Goal: Task Accomplishment & Management: Manage account settings

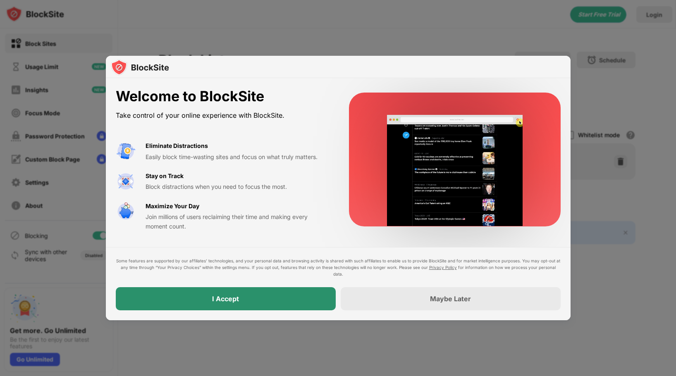
click at [285, 302] on div "I Accept" at bounding box center [226, 298] width 220 height 23
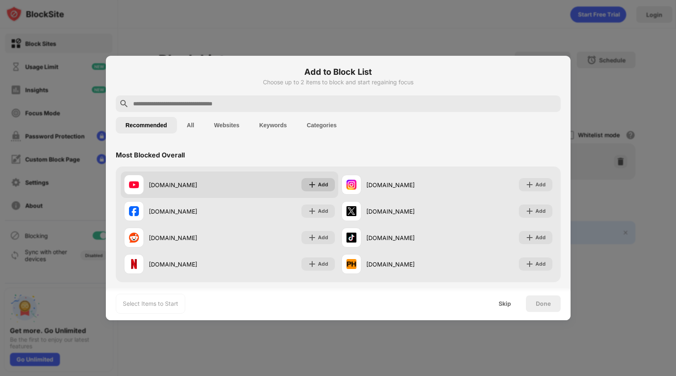
click at [317, 187] on div "Add" at bounding box center [319, 184] width 34 height 13
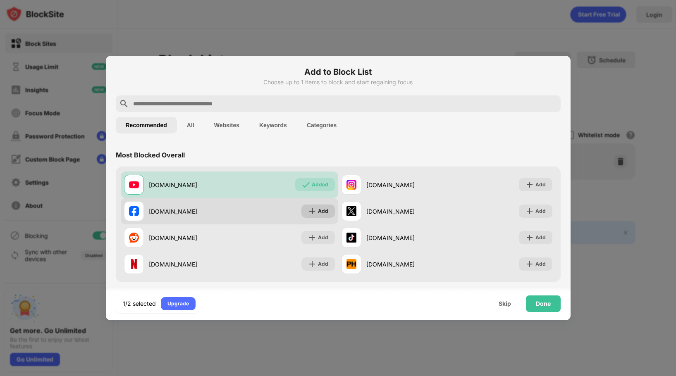
click at [320, 208] on div "Add" at bounding box center [323, 211] width 10 height 8
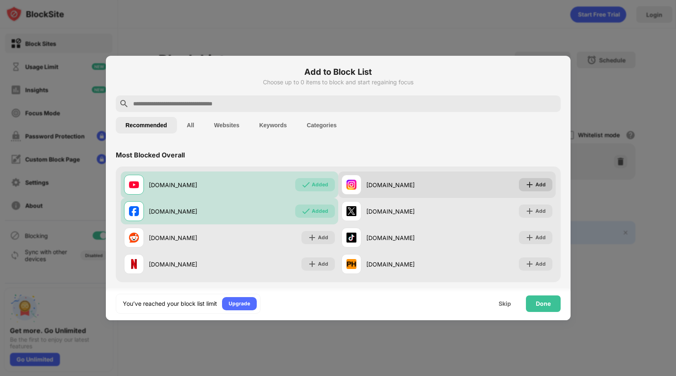
click at [538, 185] on div "Add" at bounding box center [541, 185] width 10 height 8
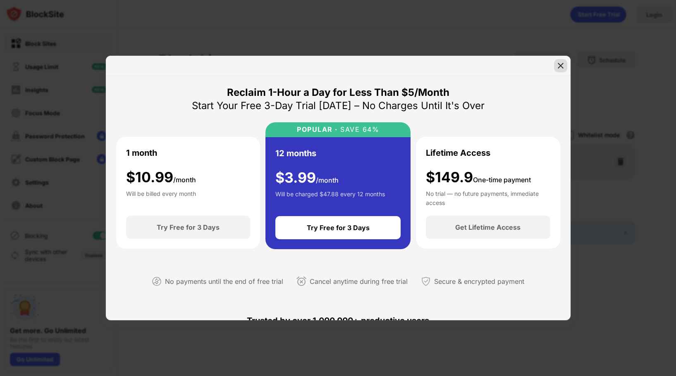
click at [559, 62] on img at bounding box center [561, 66] width 8 height 8
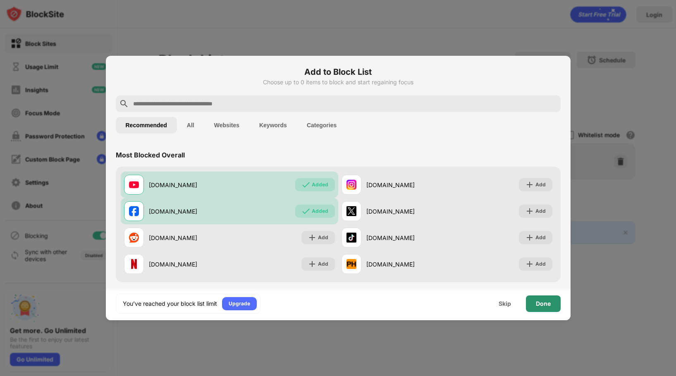
click at [545, 311] on div "Done" at bounding box center [543, 304] width 35 height 17
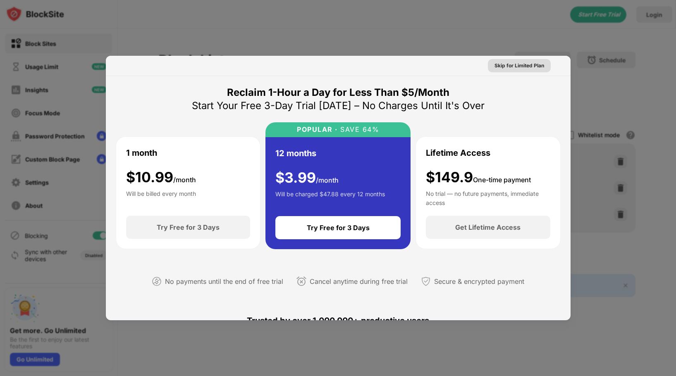
click at [514, 62] on div "Skip for Limited Plan" at bounding box center [520, 66] width 50 height 8
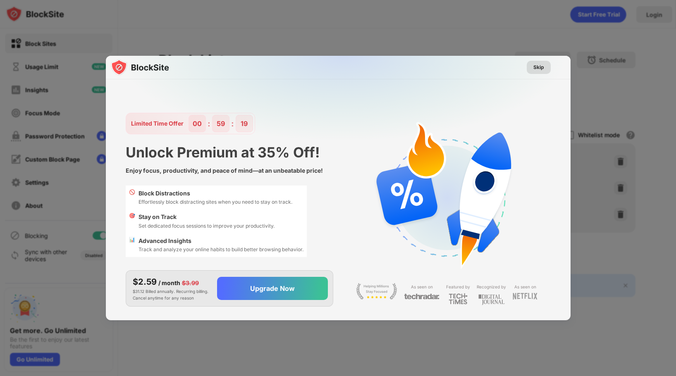
click at [540, 69] on div "Skip" at bounding box center [539, 67] width 11 height 8
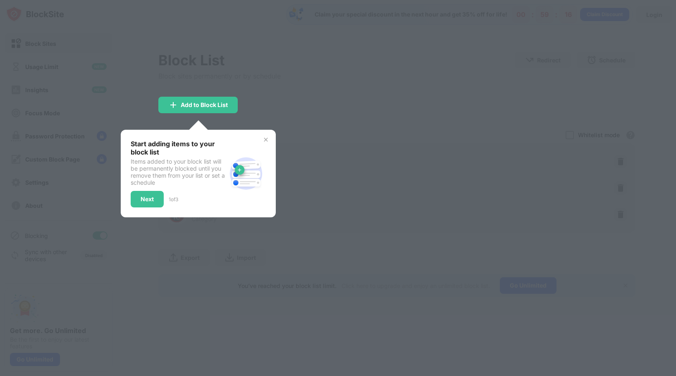
click at [264, 136] on img at bounding box center [266, 139] width 7 height 7
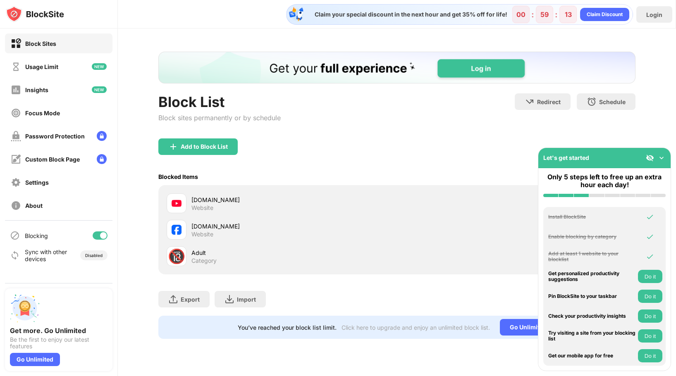
click at [663, 156] on img at bounding box center [662, 158] width 8 height 8
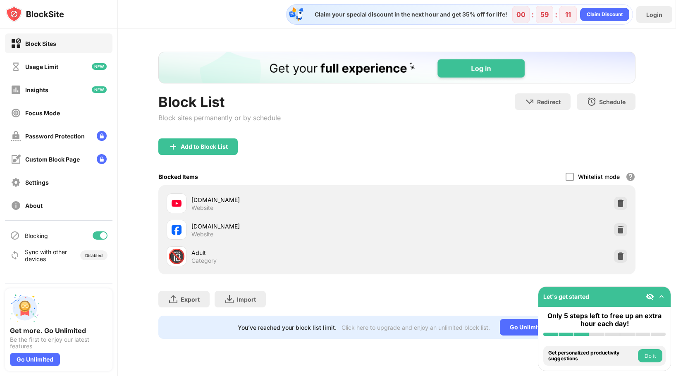
click at [650, 354] on button "Do it" at bounding box center [650, 356] width 24 height 13
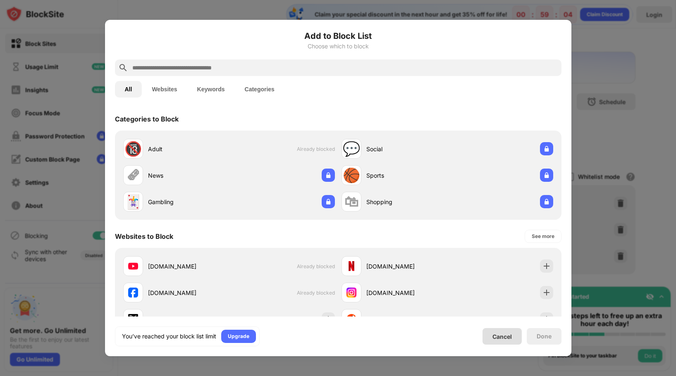
click at [501, 338] on div "Cancel" at bounding box center [502, 336] width 19 height 7
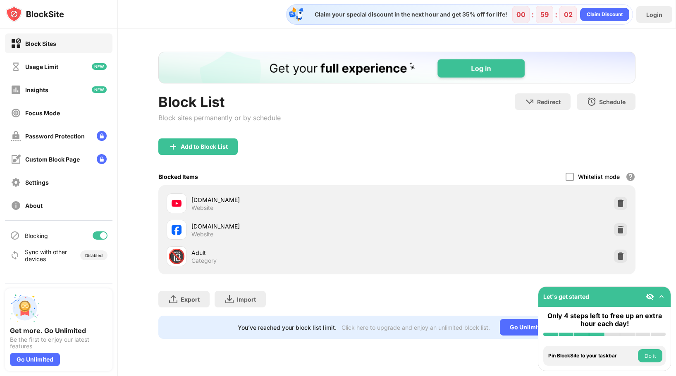
click at [654, 356] on button "Do it" at bounding box center [650, 356] width 24 height 13
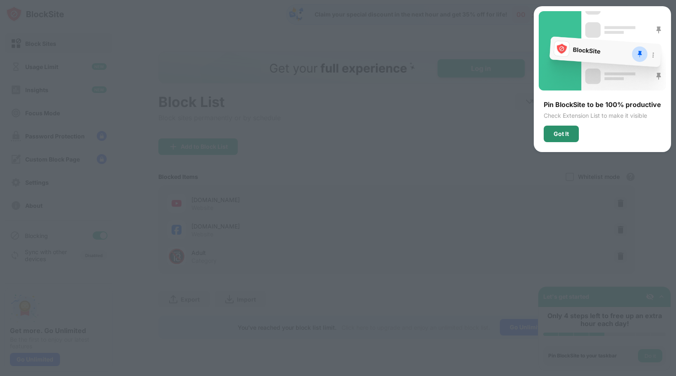
click at [564, 132] on div "Got It" at bounding box center [561, 134] width 15 height 7
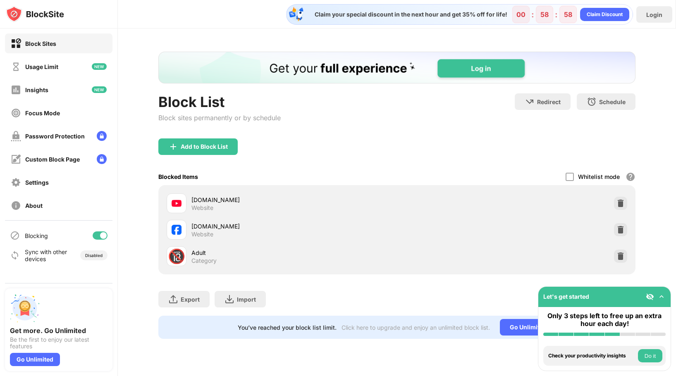
click at [646, 359] on button "Do it" at bounding box center [650, 356] width 24 height 13
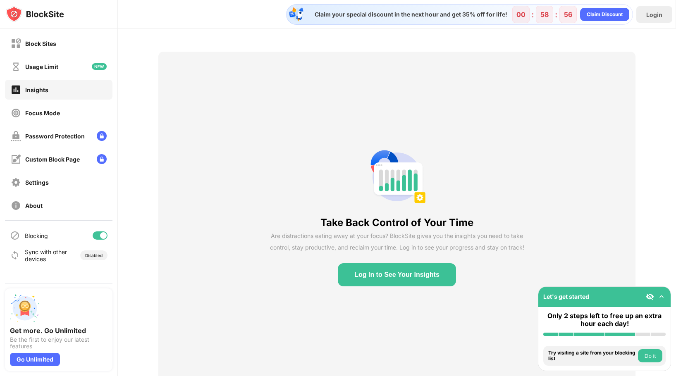
click at [646, 359] on button "Do it" at bounding box center [650, 356] width 24 height 13
click at [652, 358] on button "Do it" at bounding box center [650, 356] width 24 height 13
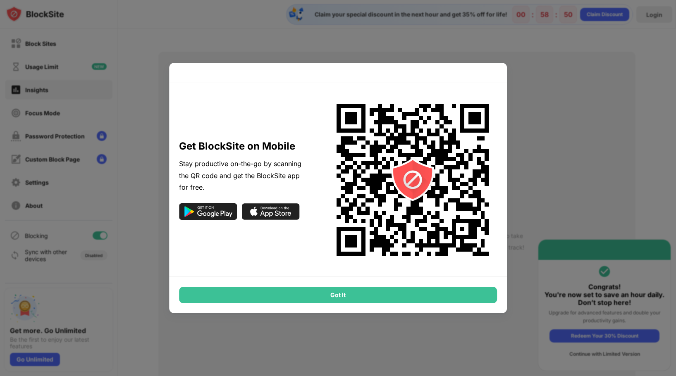
click at [373, 290] on div "Got It" at bounding box center [338, 295] width 318 height 17
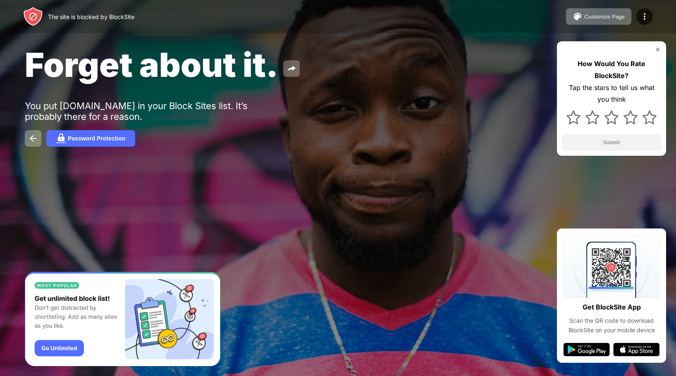
click at [658, 48] on img at bounding box center [658, 49] width 7 height 7
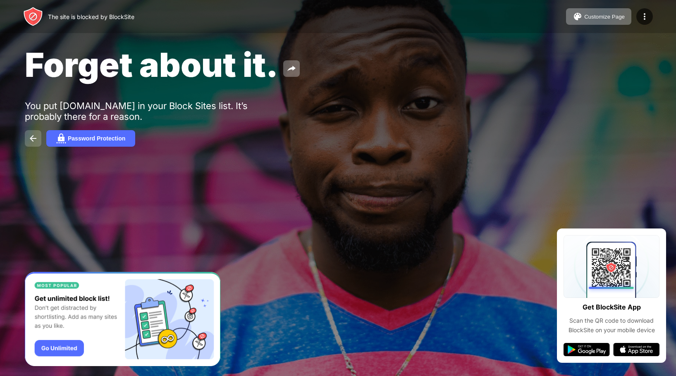
click at [29, 142] on img at bounding box center [33, 139] width 10 height 10
